Goal: Task Accomplishment & Management: Manage account settings

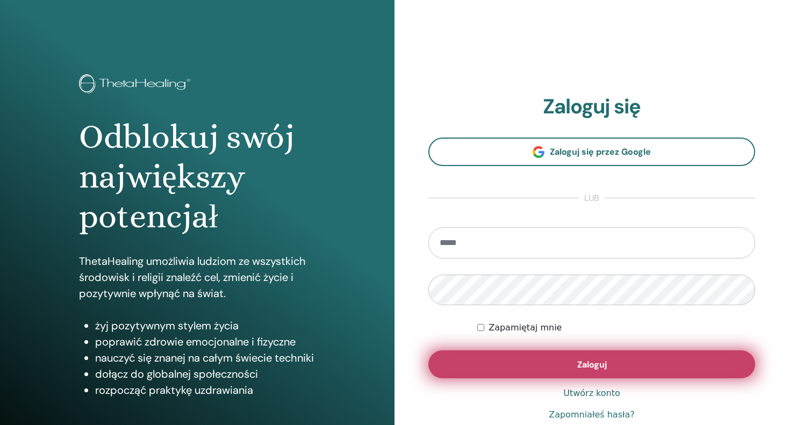
type input "**********"
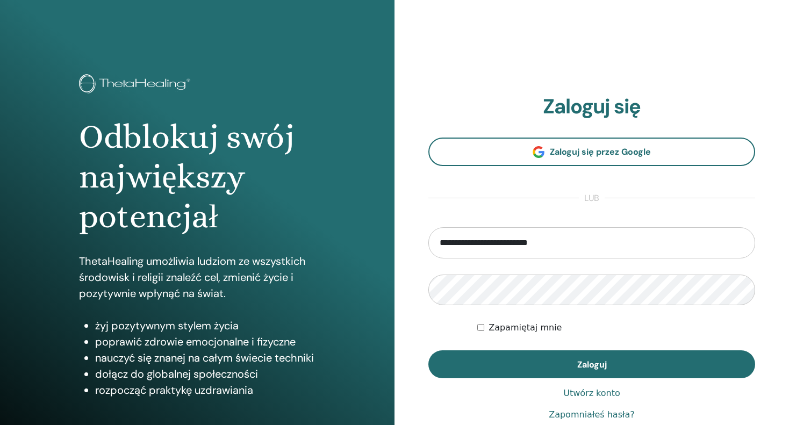
drag, startPoint x: 582, startPoint y: 359, endPoint x: 517, endPoint y: 344, distance: 66.8
click at [582, 359] on span "Zaloguj" at bounding box center [592, 364] width 30 height 11
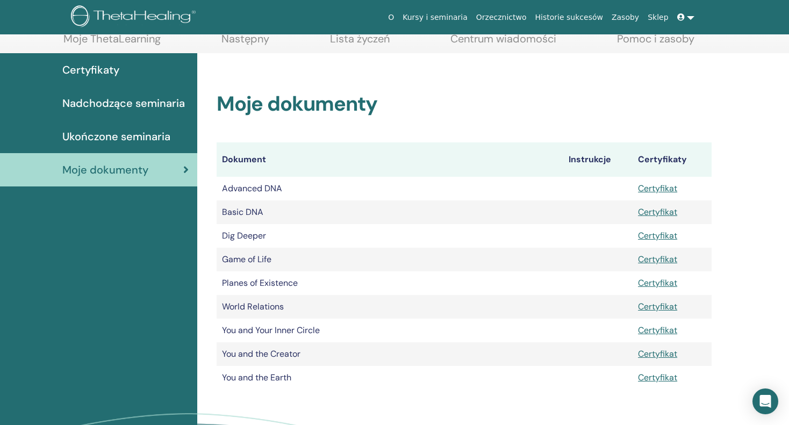
scroll to position [133, 0]
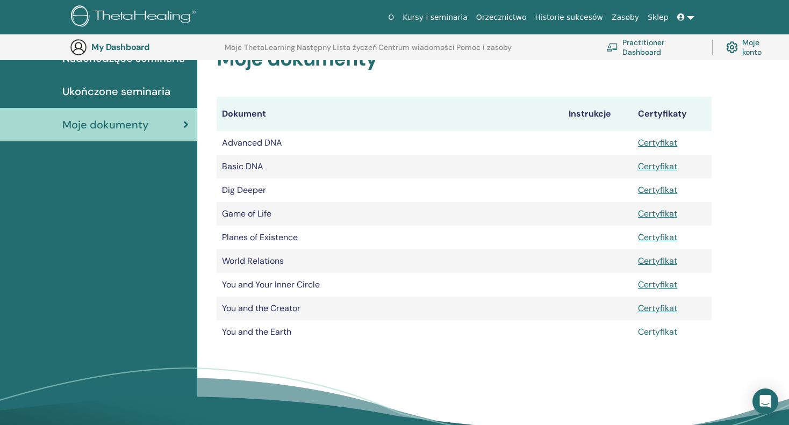
click at [655, 330] on link "Certyfikat" at bounding box center [657, 331] width 39 height 11
click at [653, 309] on link "Certyfikat" at bounding box center [657, 308] width 39 height 11
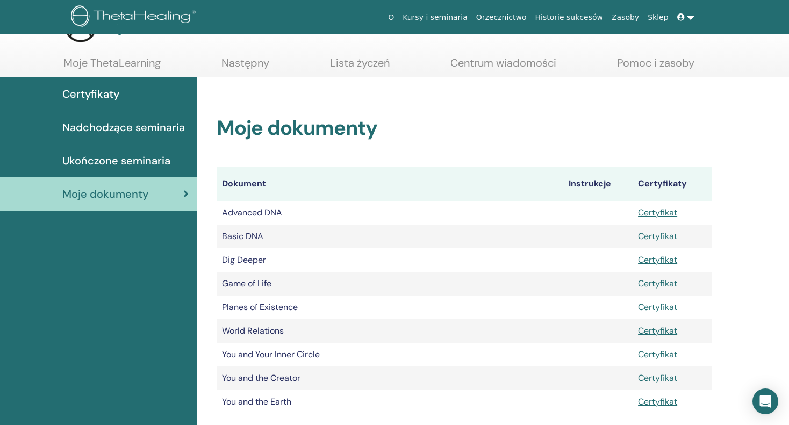
scroll to position [0, 0]
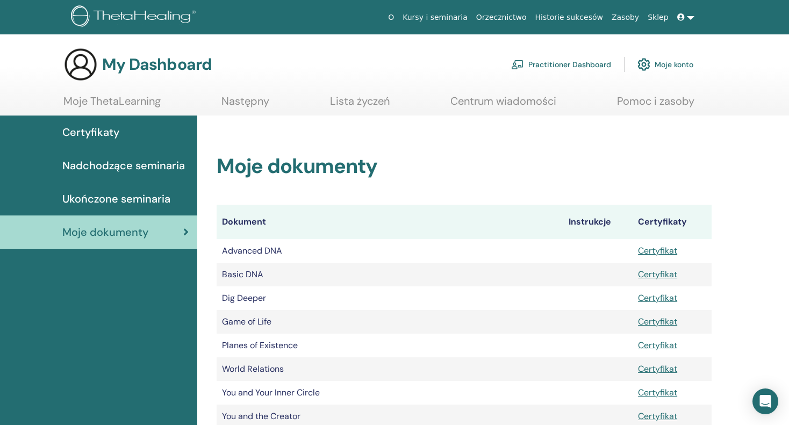
click at [109, 195] on span "Ukończone seminaria" at bounding box center [116, 199] width 108 height 16
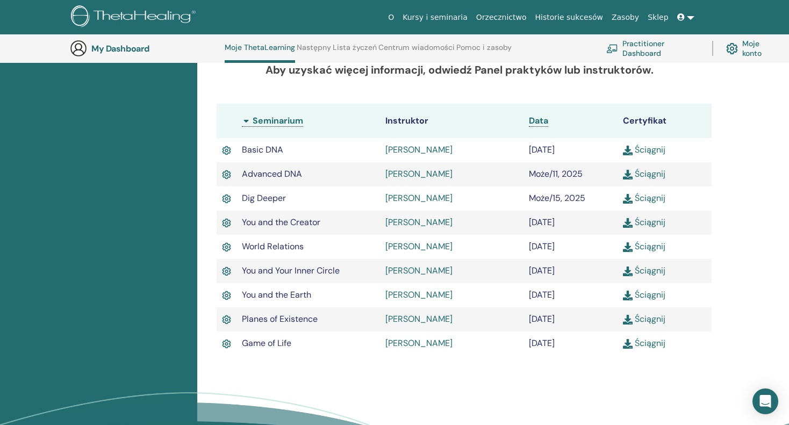
scroll to position [351, 0]
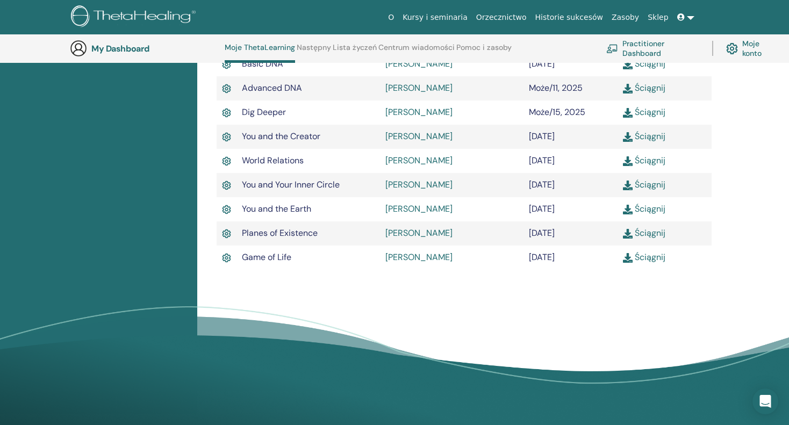
click at [655, 232] on link "Ściągnij" at bounding box center [644, 232] width 42 height 11
click at [649, 213] on link "Ściągnij" at bounding box center [644, 208] width 42 height 11
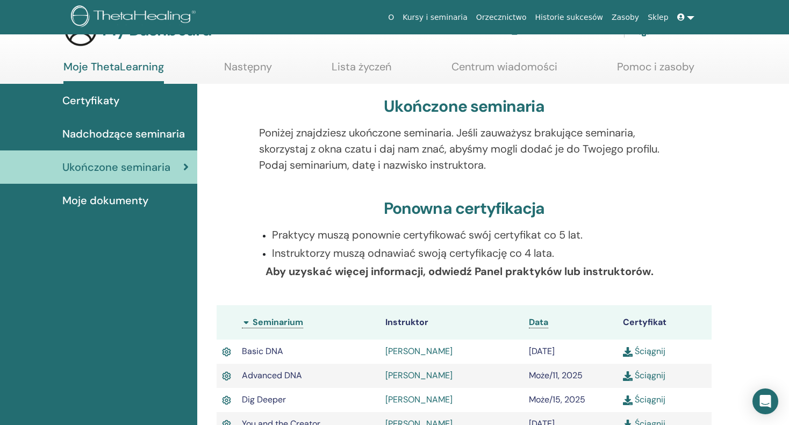
scroll to position [0, 0]
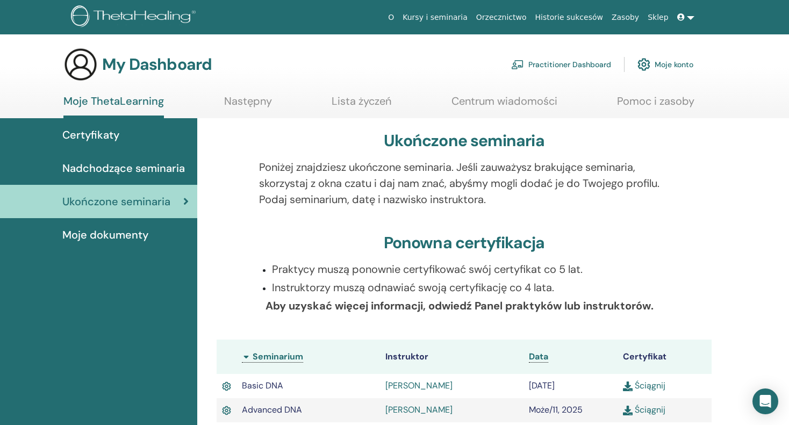
click at [112, 235] on span "Moje dokumenty" at bounding box center [105, 235] width 86 height 16
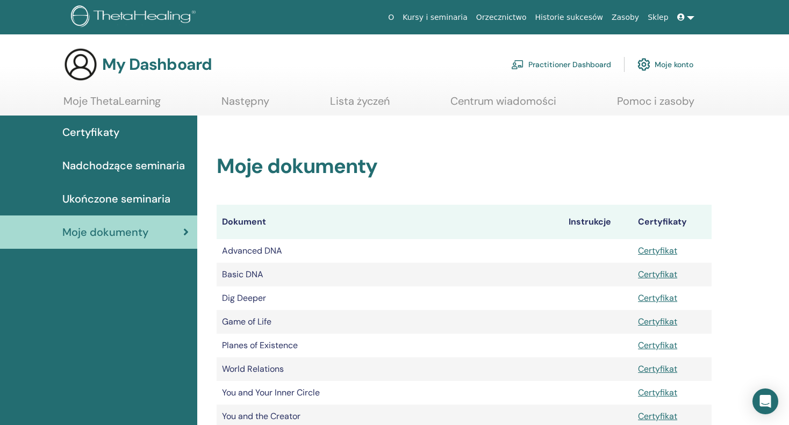
click at [130, 162] on span "Nadchodzące seminaria" at bounding box center [123, 166] width 123 height 16
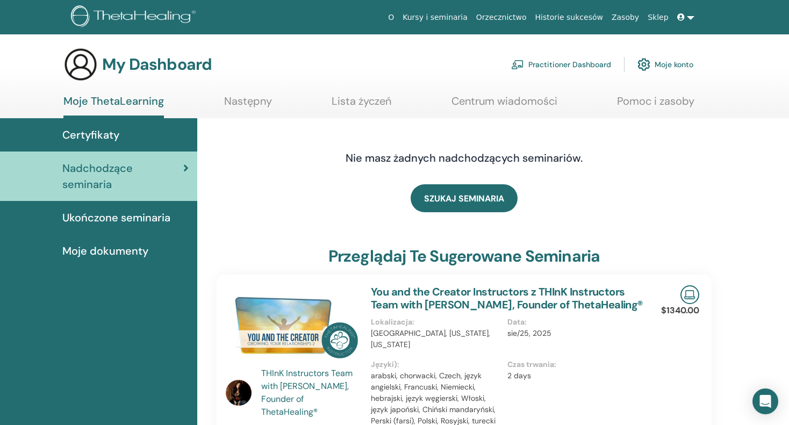
click at [244, 108] on link "Następny" at bounding box center [248, 105] width 48 height 21
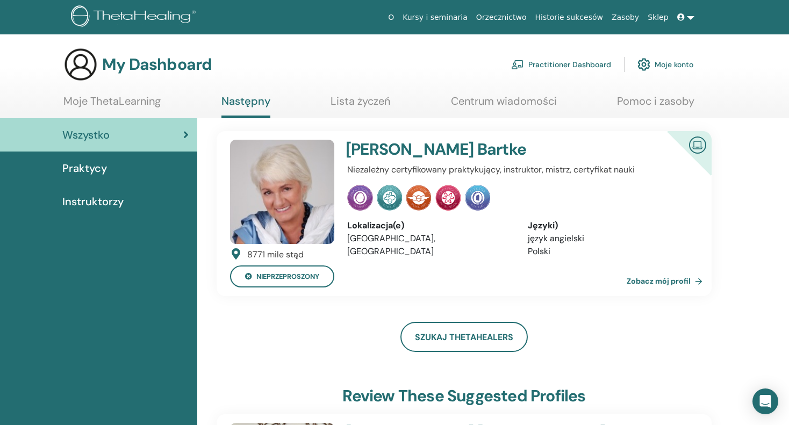
click at [360, 101] on link "Lista życzeń" at bounding box center [361, 105] width 60 height 21
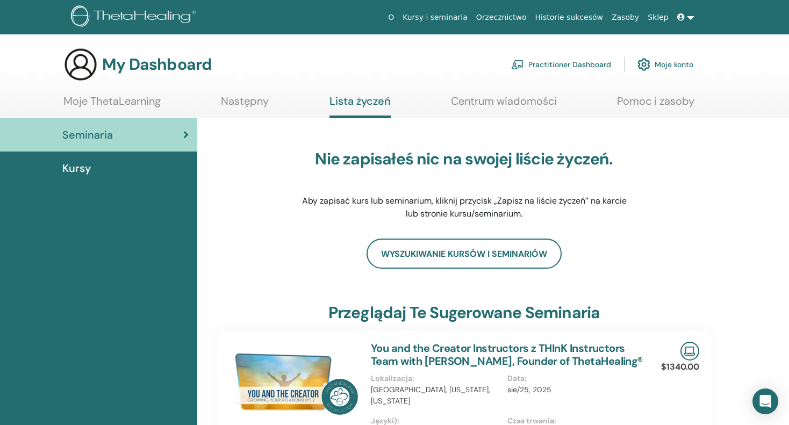
click at [479, 99] on link "Centrum wiadomości" at bounding box center [504, 105] width 106 height 21
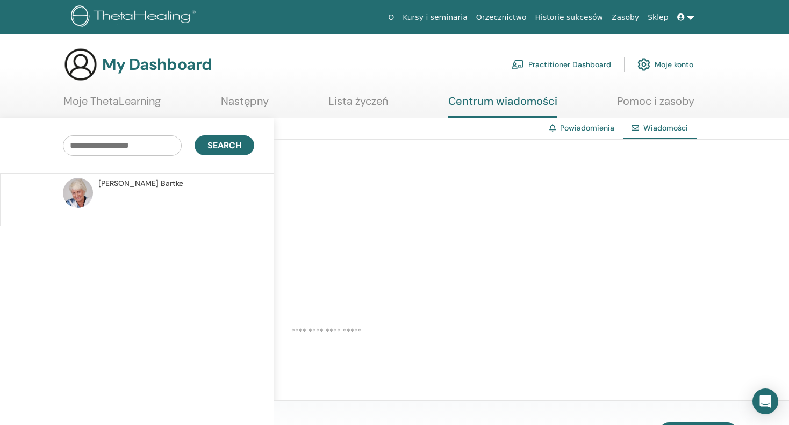
click at [660, 66] on link "Moje konto" at bounding box center [666, 65] width 56 height 24
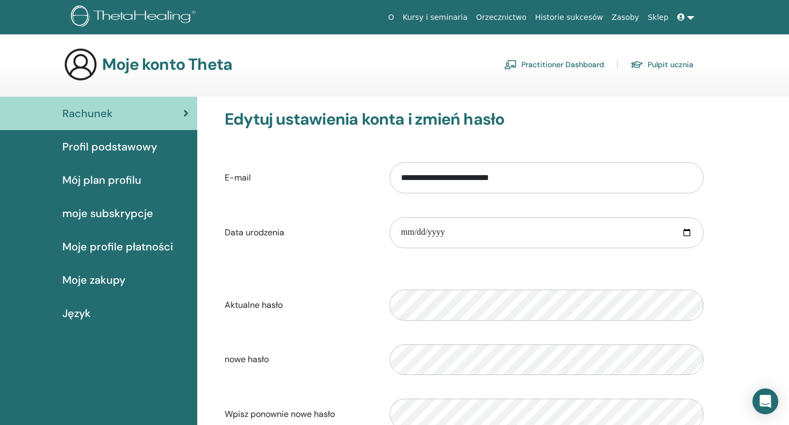
click at [103, 183] on span "Mój plan profilu" at bounding box center [101, 180] width 79 height 16
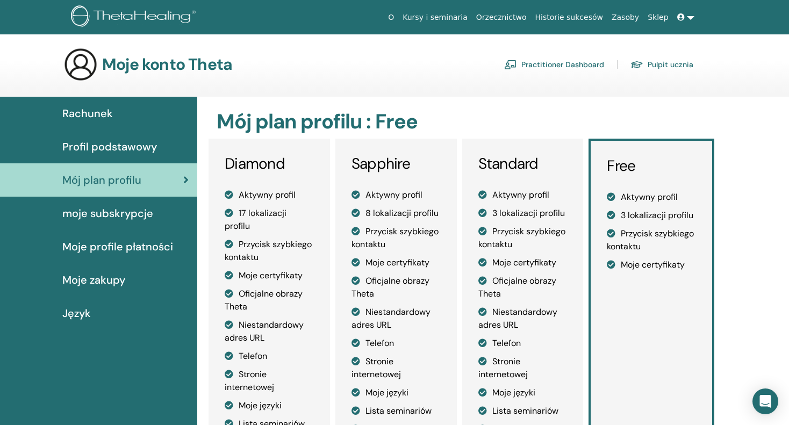
click at [110, 149] on span "Profil podstawowy" at bounding box center [109, 147] width 95 height 16
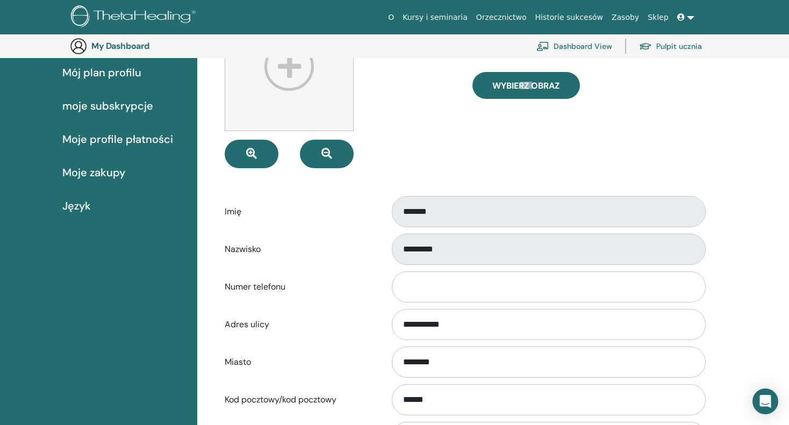
scroll to position [185, 0]
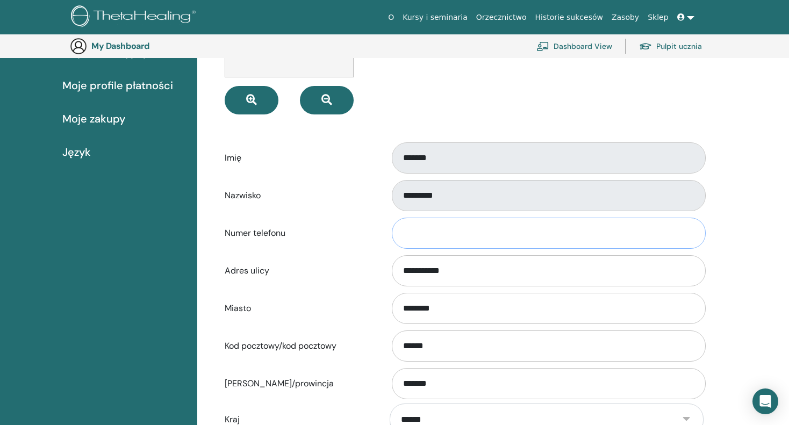
click at [477, 230] on input "Numer telefonu" at bounding box center [549, 233] width 314 height 31
type input "**********"
click at [291, 298] on label "Miasto" at bounding box center [299, 308] width 165 height 20
click at [392, 298] on input "********" at bounding box center [549, 308] width 314 height 31
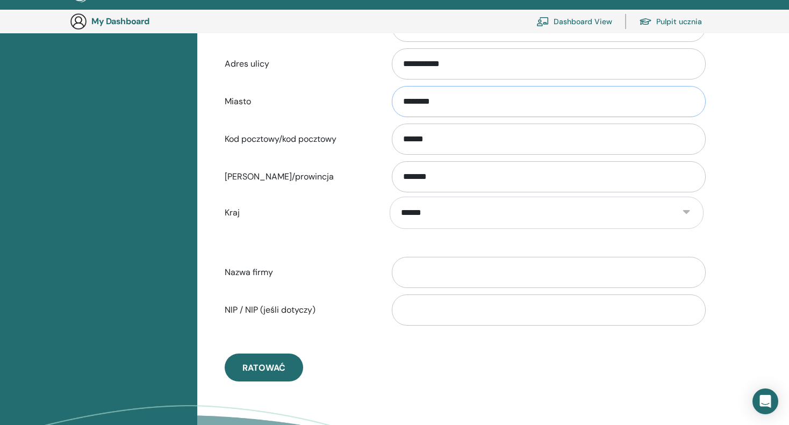
scroll to position [454, 0]
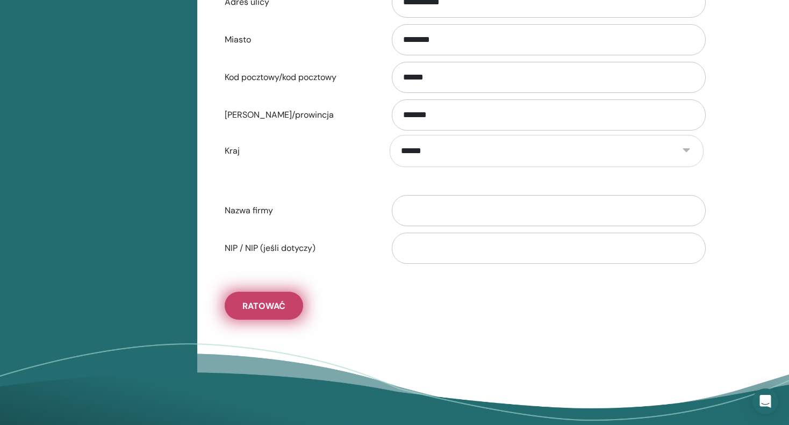
click at [287, 299] on button "Ratować" at bounding box center [264, 306] width 78 height 28
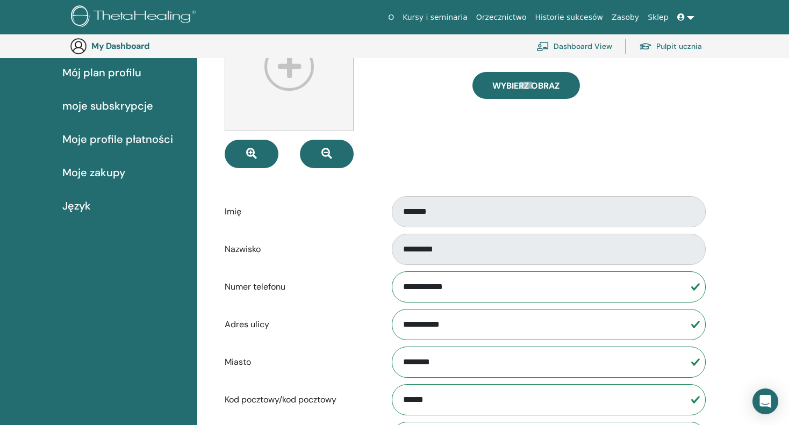
scroll to position [0, 0]
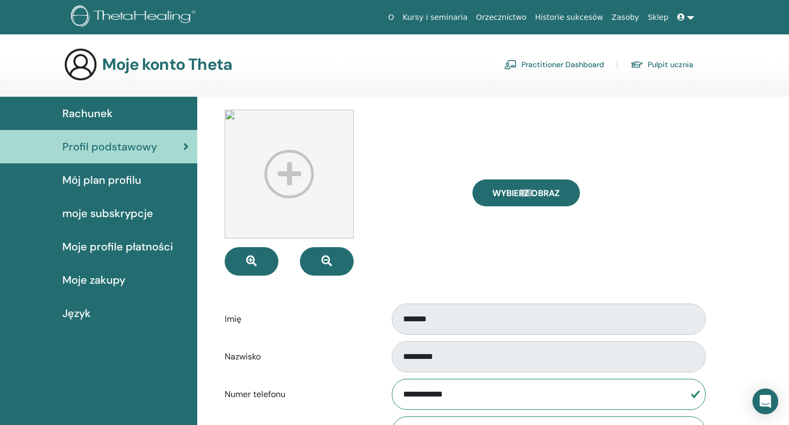
click at [108, 117] on span "Rachunek" at bounding box center [87, 113] width 51 height 16
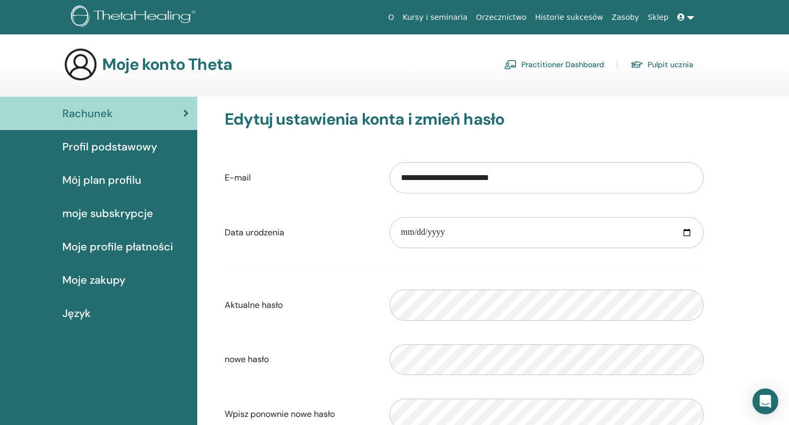
click at [96, 249] on span "Moje profile płatności" at bounding box center [117, 247] width 111 height 16
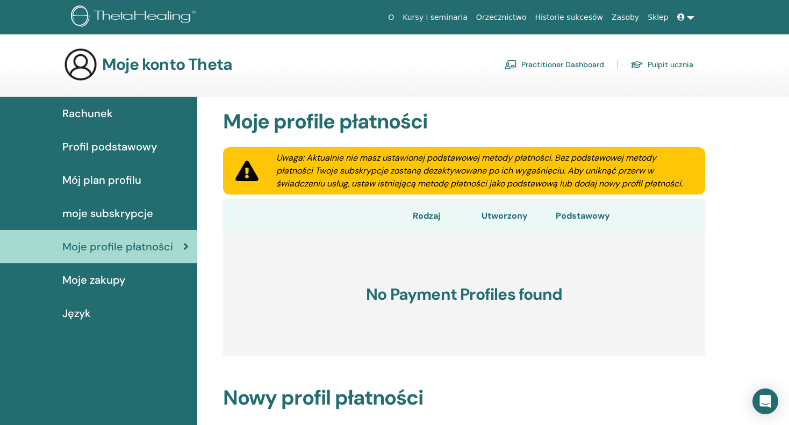
click at [77, 283] on span "Moje zakupy" at bounding box center [93, 280] width 63 height 16
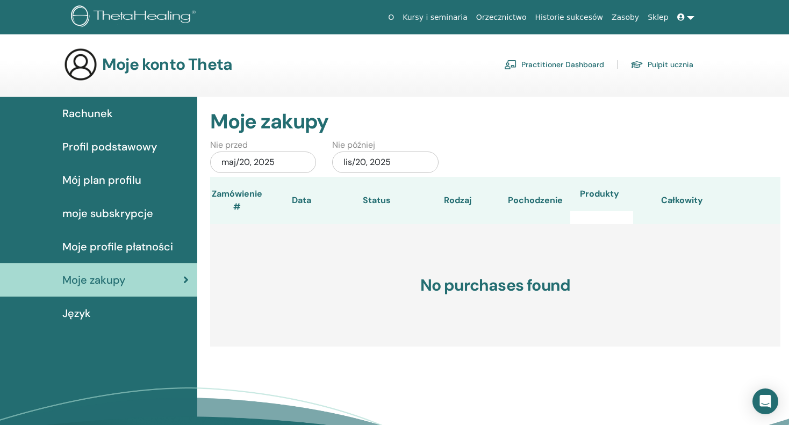
click at [60, 317] on div "Język" at bounding box center [99, 313] width 180 height 16
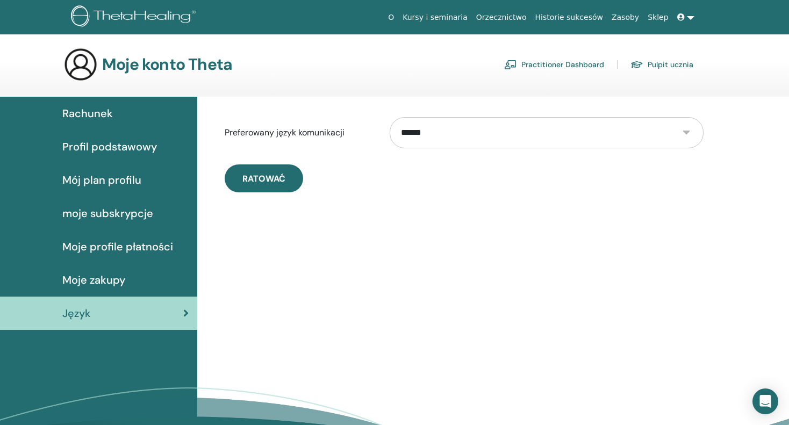
click at [72, 315] on span "Język" at bounding box center [76, 313] width 28 height 16
click at [83, 109] on span "Rachunek" at bounding box center [87, 113] width 51 height 16
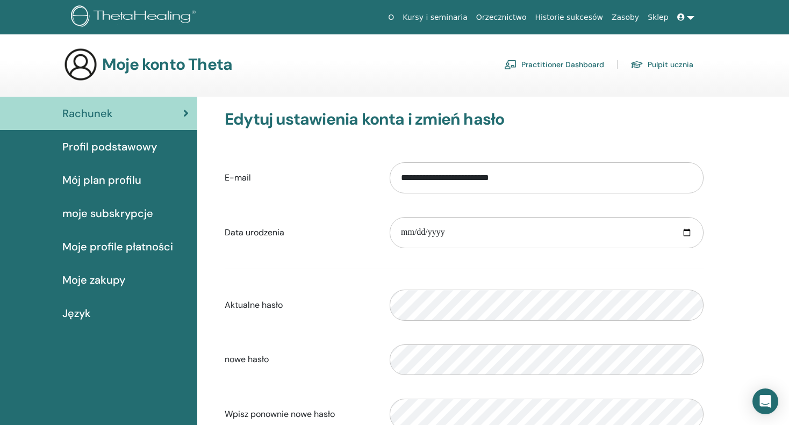
click at [467, 19] on link "Kursy i seminaria" at bounding box center [435, 18] width 74 height 20
